Goal: Information Seeking & Learning: Learn about a topic

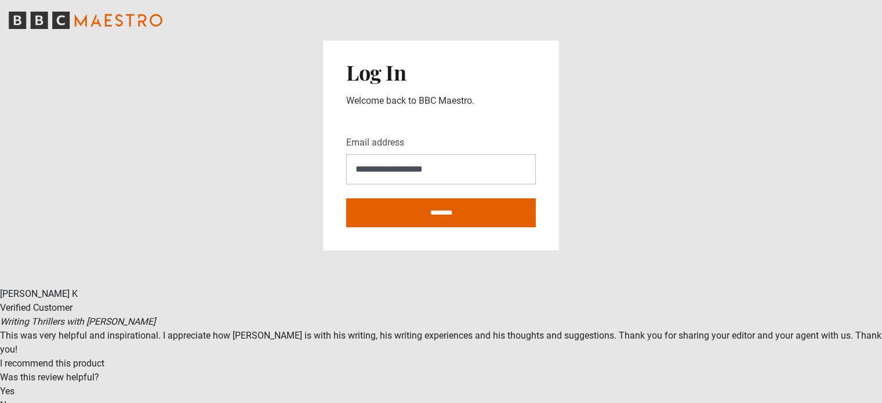
click at [420, 208] on input "********" at bounding box center [441, 212] width 190 height 29
type input "**********"
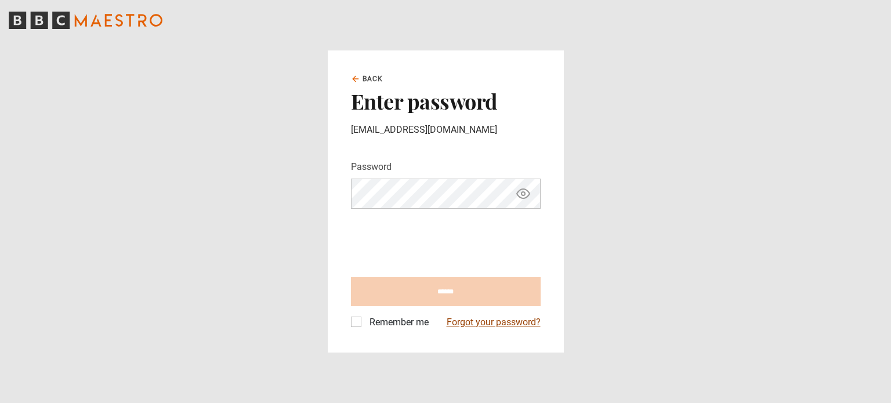
click at [479, 324] on link "Forgot your password?" at bounding box center [494, 323] width 94 height 14
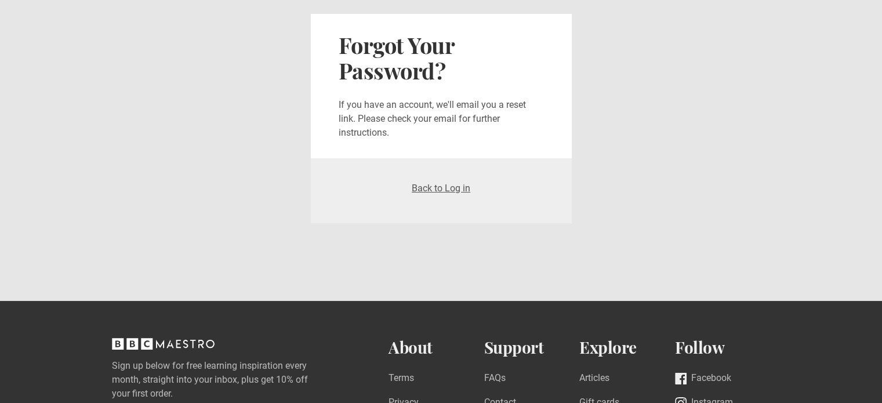
click at [660, 226] on section "Forgot Your Password? If you have an account, we'll email you a reset link. Ple…" at bounding box center [441, 118] width 882 height 237
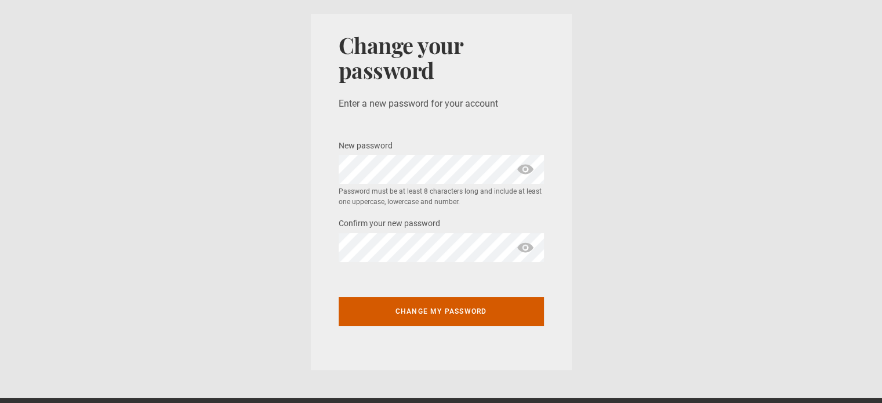
click at [455, 308] on button "Change my password" at bounding box center [441, 311] width 205 height 29
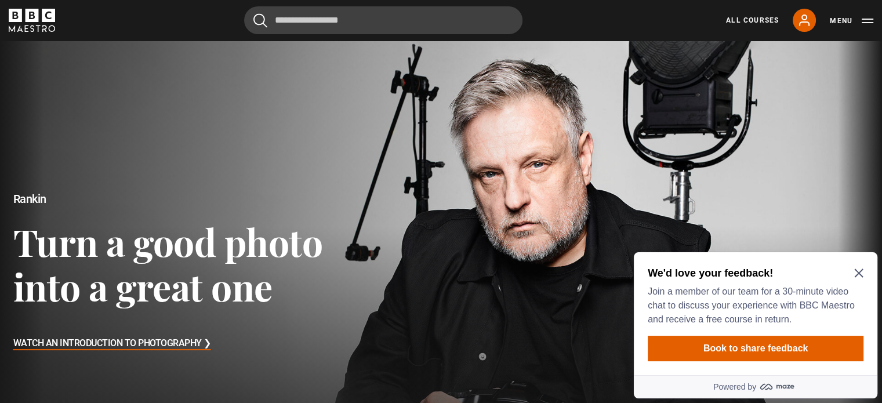
click at [711, 291] on p "Join a member of our team for a 30-minute video chat to discuss your experience…" at bounding box center [753, 306] width 211 height 42
click at [857, 277] on icon "Close Maze Prompt" at bounding box center [859, 273] width 9 height 9
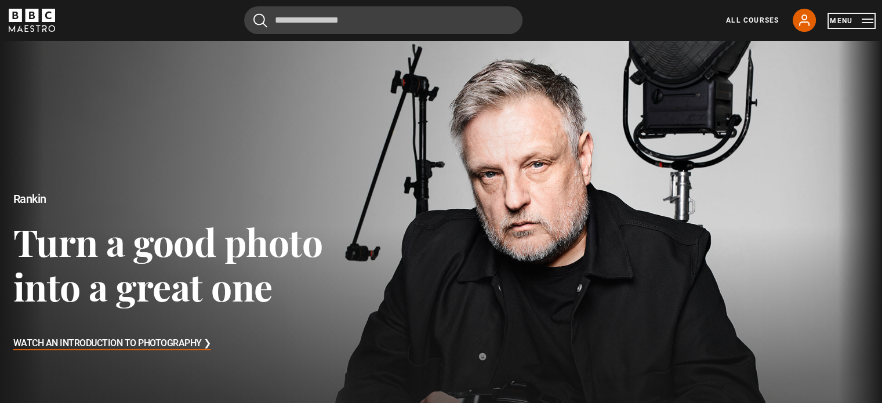
click at [861, 18] on button "Menu" at bounding box center [852, 21] width 44 height 12
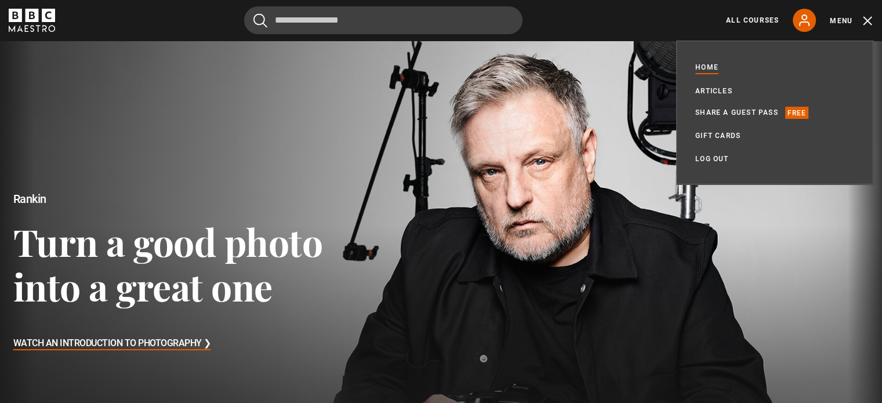
click at [569, 113] on div at bounding box center [441, 273] width 904 height 476
click at [408, 199] on div at bounding box center [441, 273] width 904 height 476
click at [357, 215] on div at bounding box center [441, 273] width 904 height 476
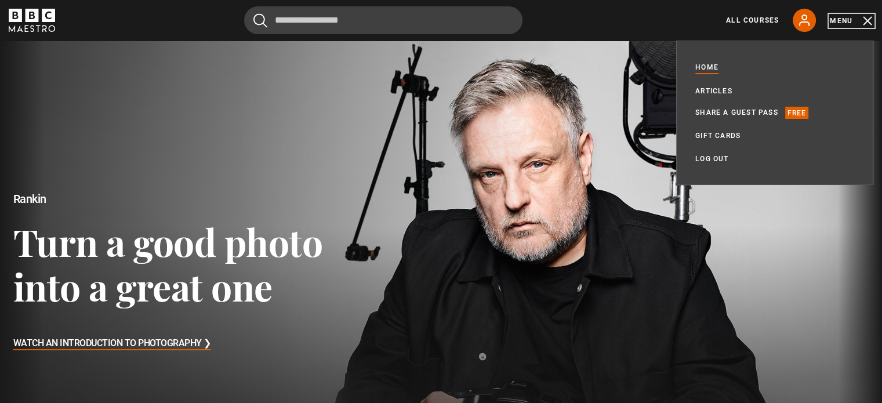
click at [864, 21] on button "Menu" at bounding box center [852, 21] width 44 height 12
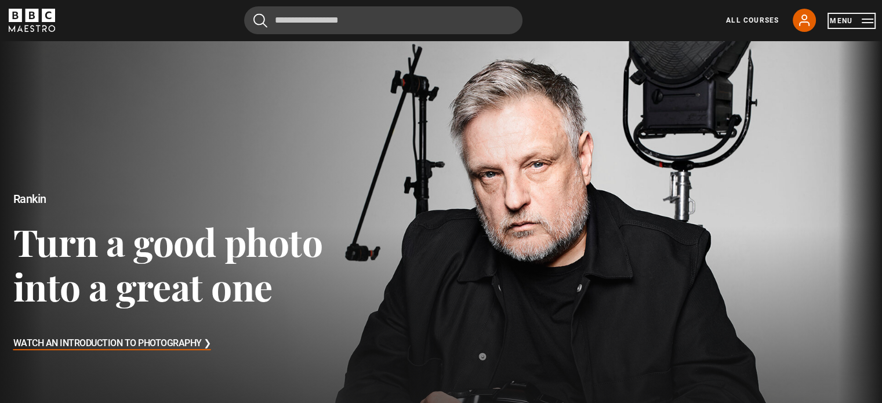
scroll to position [291, 0]
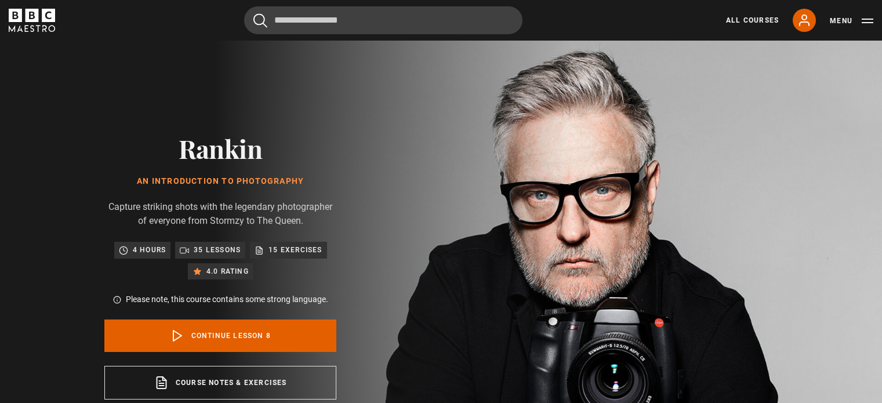
click at [45, 21] on icon "BBC Maestro" at bounding box center [48, 15] width 13 height 13
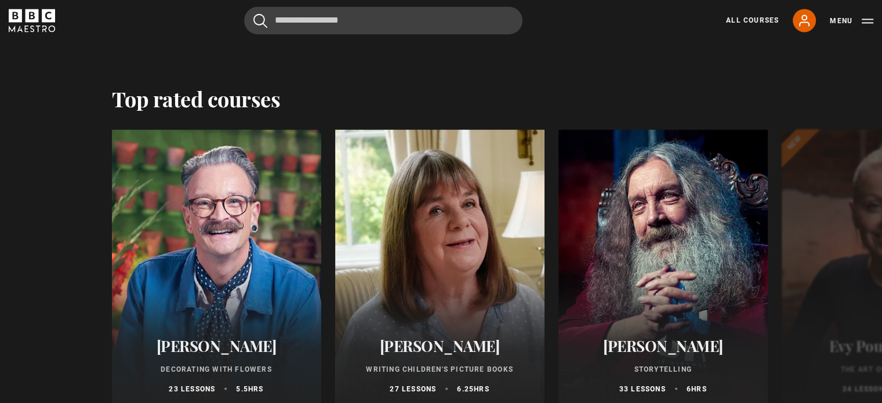
scroll to position [1957, 0]
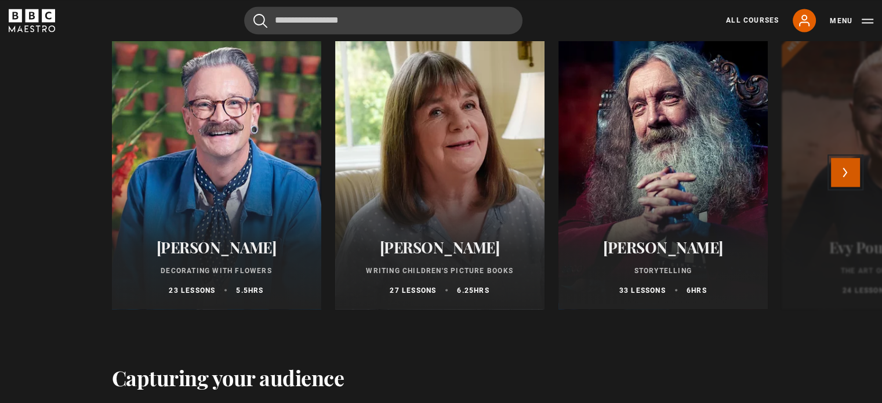
click at [842, 175] on button "Next" at bounding box center [845, 172] width 29 height 29
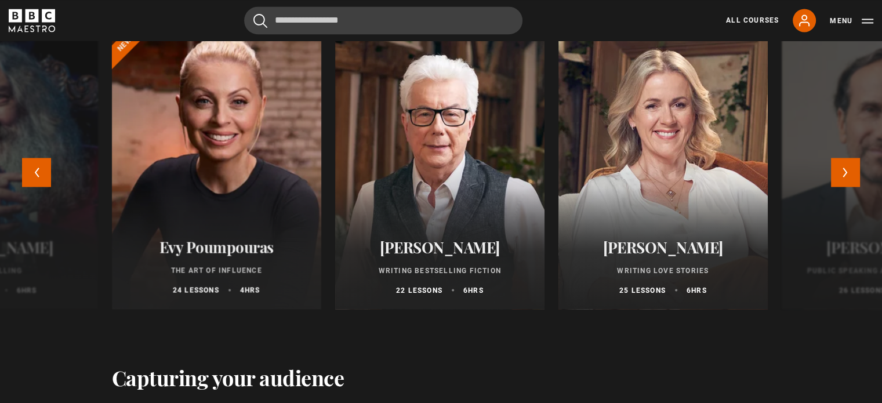
click at [190, 174] on div at bounding box center [217, 170] width 230 height 306
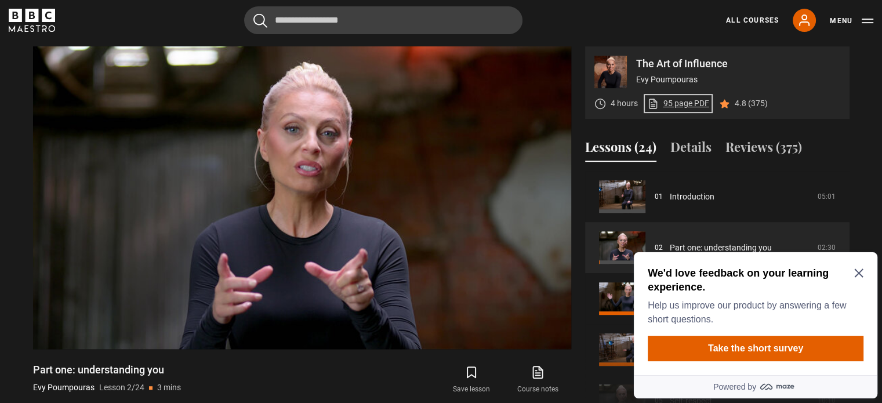
click at [680, 103] on link "95 page PDF (opens in new tab)" at bounding box center [678, 103] width 62 height 12
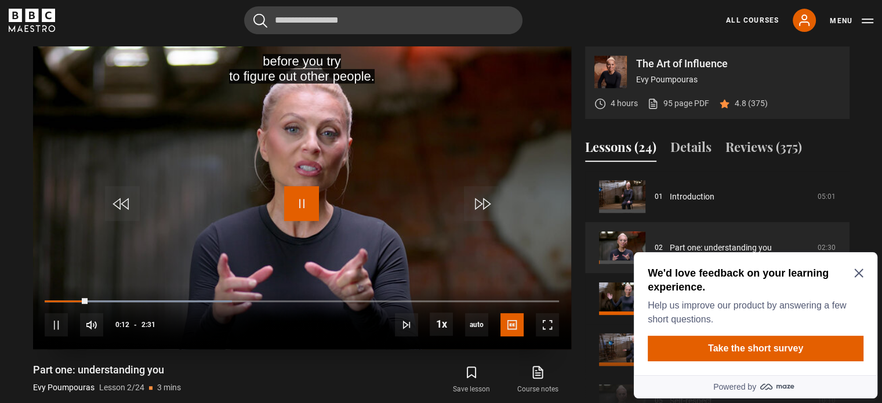
click at [314, 201] on span "Video Player" at bounding box center [301, 203] width 35 height 35
click at [861, 277] on icon "Close Maze Prompt" at bounding box center [859, 273] width 9 height 9
